Goal: Information Seeking & Learning: Learn about a topic

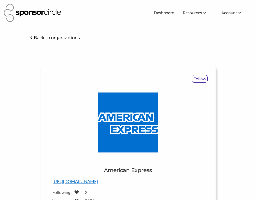
click at [52, 37] on p "Back to organizations" at bounding box center [57, 37] width 46 height 5
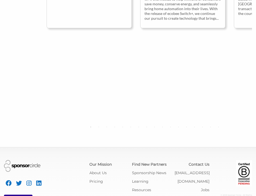
scroll to position [482, 0]
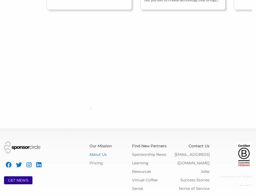
click at [94, 152] on link "About Us" at bounding box center [97, 154] width 17 height 5
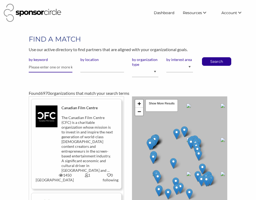
click at [62, 69] on input "text" at bounding box center [51, 67] width 44 height 10
type input "bank of america"
click at [207, 57] on button "Search" at bounding box center [216, 61] width 18 height 8
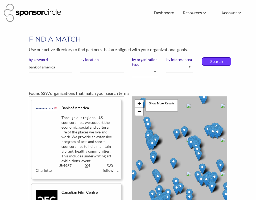
click at [216, 61] on p "Search" at bounding box center [216, 61] width 18 height 8
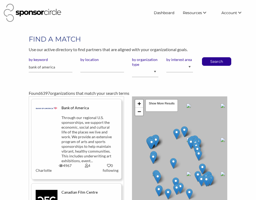
click at [79, 137] on div "Through our regional U.S. sponsorships, we support the economic, social and cul…" at bounding box center [87, 139] width 52 height 48
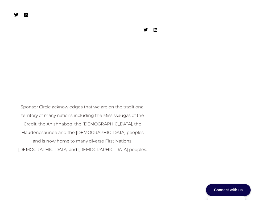
scroll to position [632, 0]
